Goal: Transaction & Acquisition: Purchase product/service

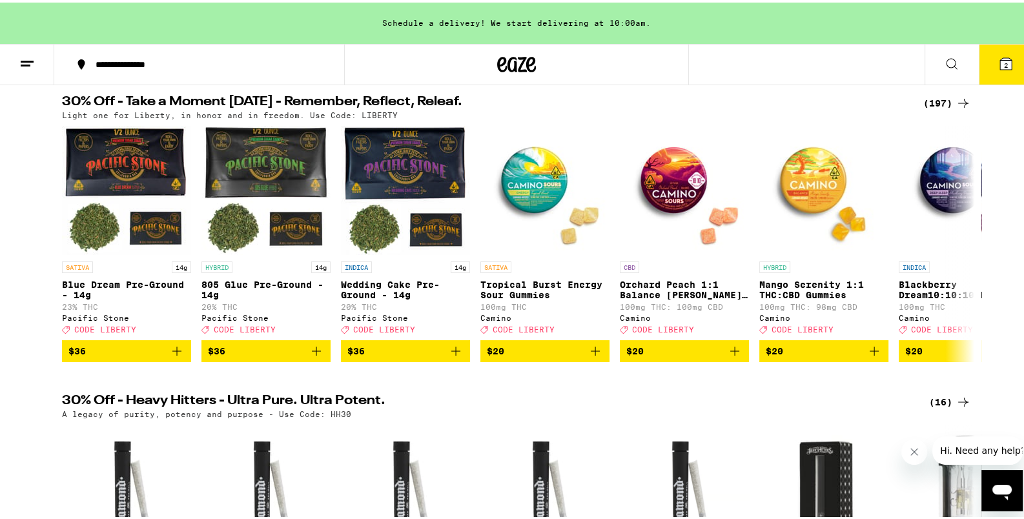
click at [956, 107] on icon at bounding box center [963, 100] width 15 height 15
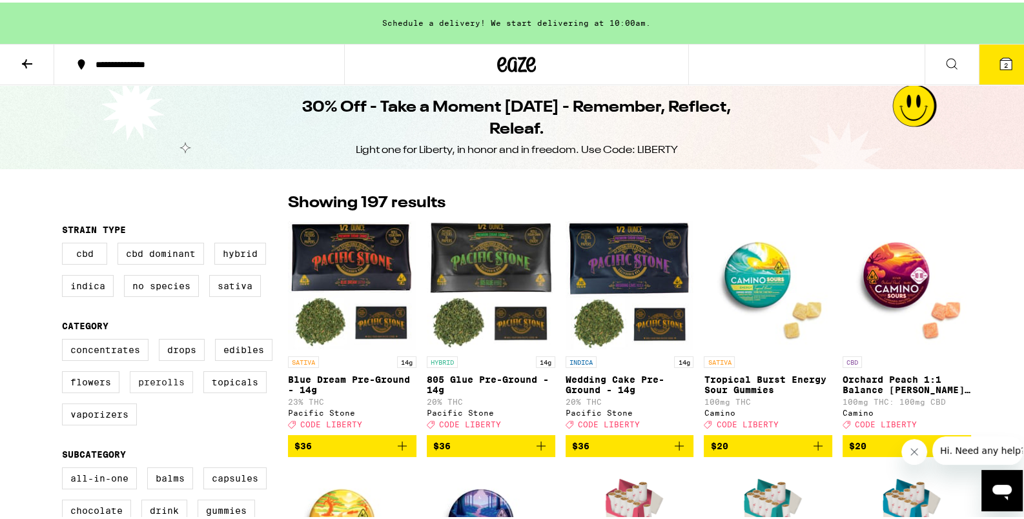
click at [150, 381] on label "Prerolls" at bounding box center [161, 380] width 63 height 22
click at [150, 380] on label "Prerolls" at bounding box center [161, 380] width 63 height 22
click at [65, 339] on input "Prerolls" at bounding box center [65, 338] width 1 height 1
checkbox input "true"
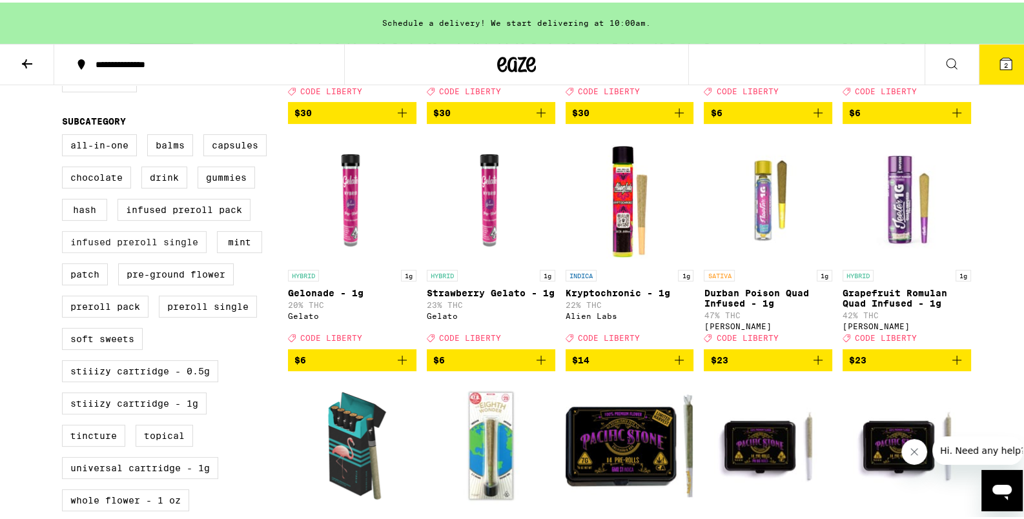
scroll to position [203, 0]
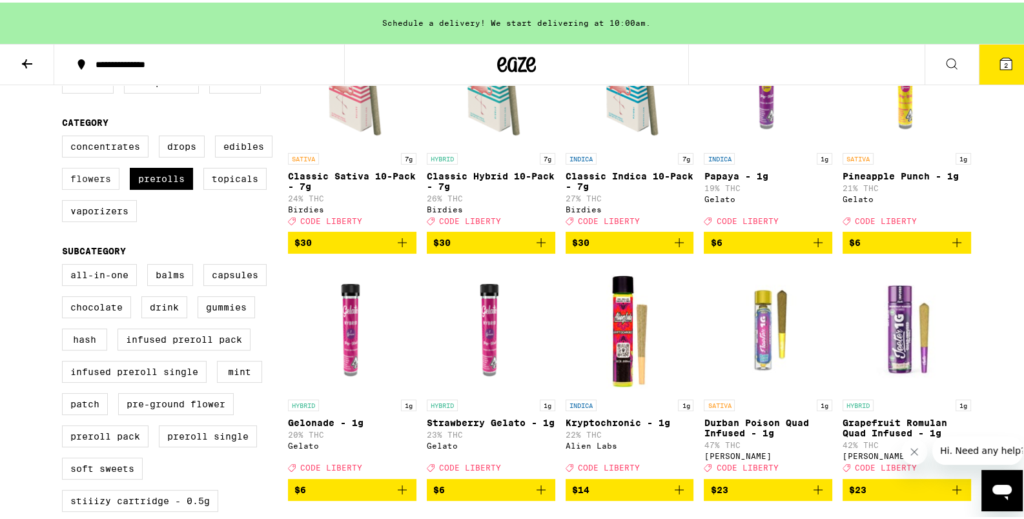
click at [74, 184] on label "Flowers" at bounding box center [90, 176] width 57 height 22
click at [65, 136] on input "Flowers" at bounding box center [65, 135] width 1 height 1
checkbox input "true"
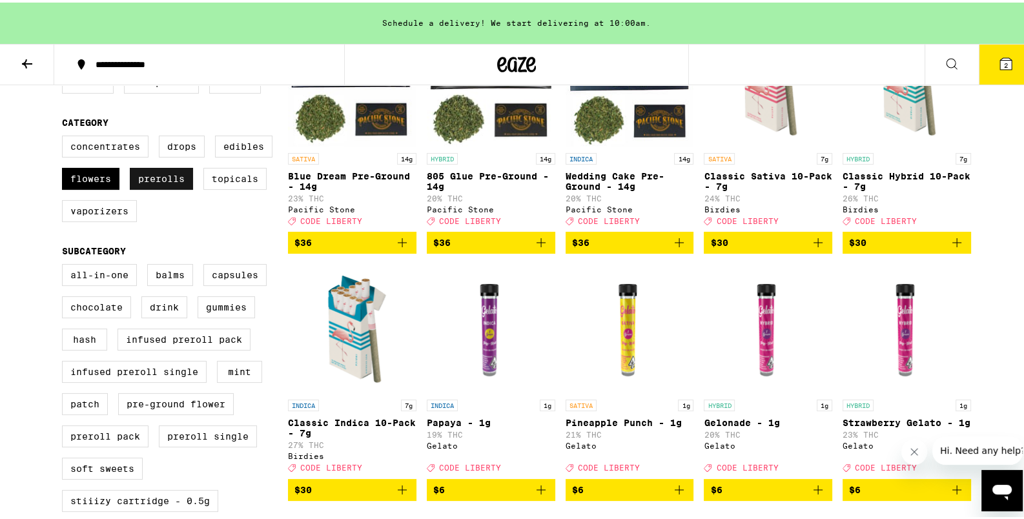
click at [134, 187] on label "Prerolls" at bounding box center [161, 176] width 63 height 22
click at [65, 136] on input "Prerolls" at bounding box center [65, 135] width 1 height 1
checkbox input "false"
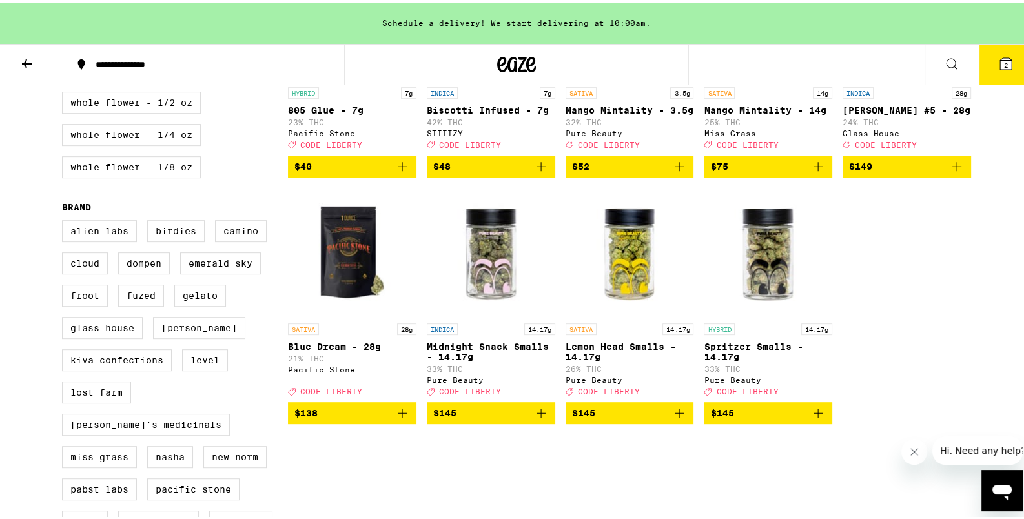
scroll to position [746, 0]
